Goal: Find specific page/section: Find specific page/section

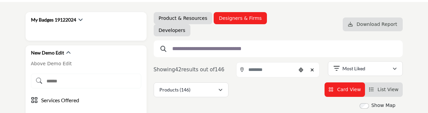
scroll to position [135, 0]
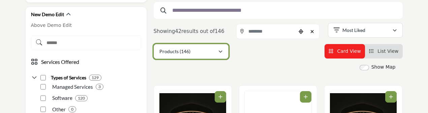
click at [217, 54] on div "Products (146)" at bounding box center [188, 52] width 59 height 8
click at [220, 52] on icon "button" at bounding box center [220, 52] width 4 height 5
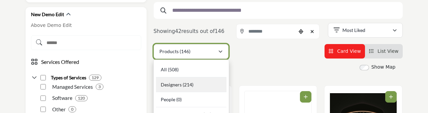
scroll to position [168, 0]
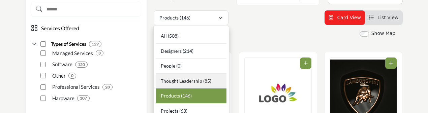
click at [191, 80] on span "Thought Leadership" at bounding box center [181, 81] width 41 height 6
click at [0, 0] on div at bounding box center [0, 0] width 0 height 0
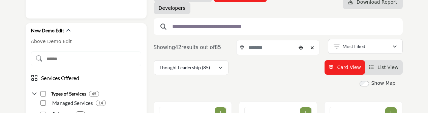
scroll to position [135, 0]
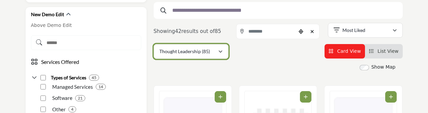
click at [213, 53] on div "Thought Leadership (85)" at bounding box center [188, 52] width 59 height 8
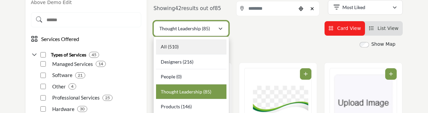
scroll to position [168, 0]
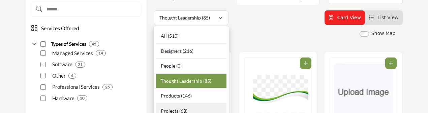
click at [191, 106] on div "Projects (63)" at bounding box center [191, 110] width 70 height 12
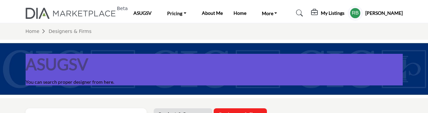
click at [384, 10] on h5 "[PERSON_NAME]" at bounding box center [383, 13] width 37 height 7
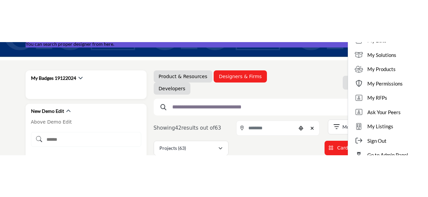
scroll to position [101, 0]
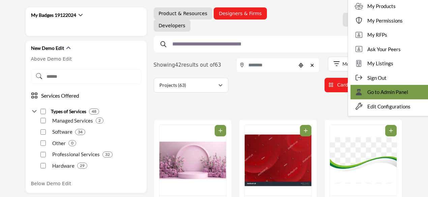
click at [401, 96] on div "Go to Admin Panel" at bounding box center [390, 92] width 80 height 14
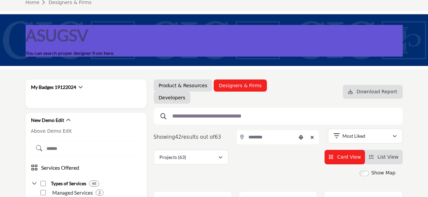
scroll to position [0, 0]
